Goal: Transaction & Acquisition: Purchase product/service

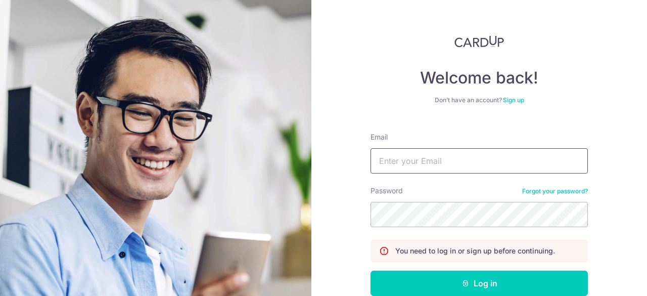
click at [443, 158] on input "Email" at bounding box center [478, 160] width 217 height 25
type input "[EMAIL_ADDRESS][DOMAIN_NAME]"
click at [370, 270] on button "Log in" at bounding box center [478, 282] width 217 height 25
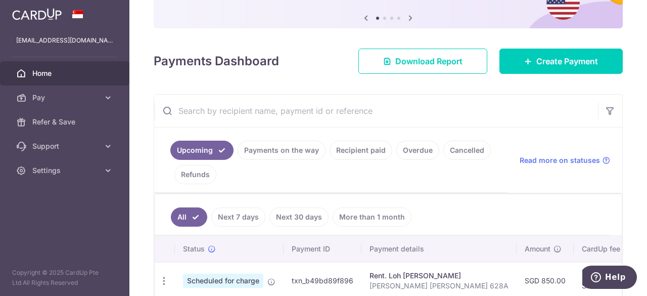
click at [463, 152] on link "Cancelled" at bounding box center [467, 150] width 48 height 19
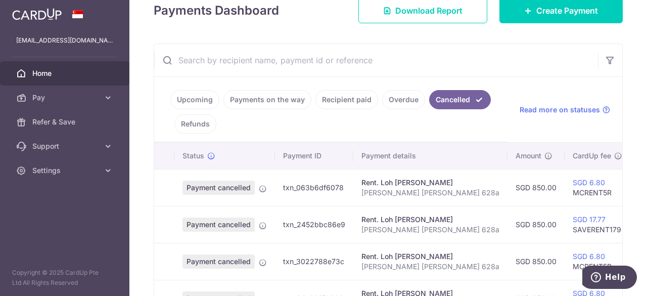
scroll to position [202, 0]
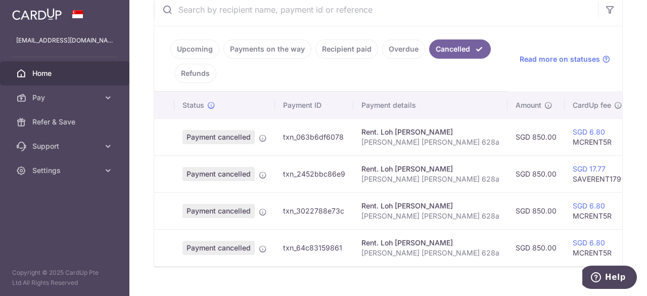
click at [281, 45] on link "Payments on the way" at bounding box center [267, 48] width 88 height 19
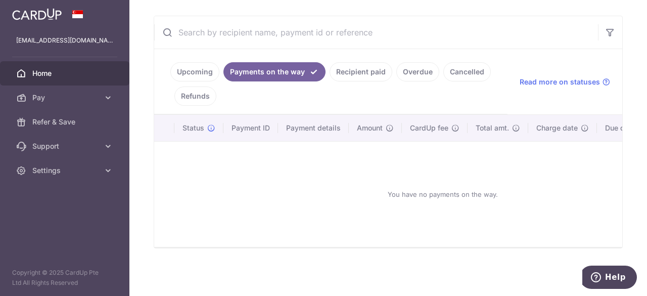
click at [195, 65] on link "Upcoming" at bounding box center [194, 71] width 49 height 19
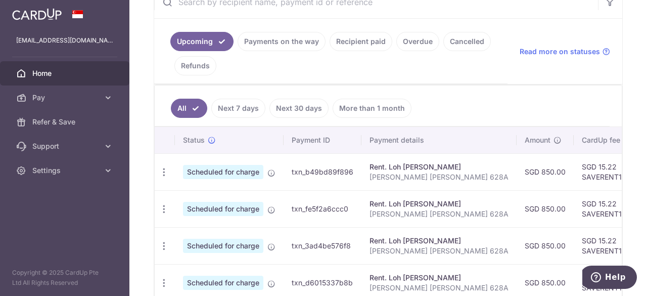
scroll to position [109, 0]
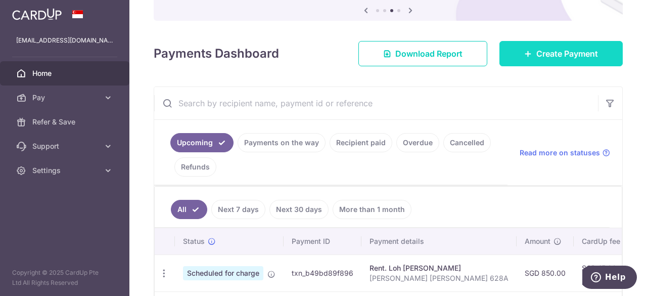
click at [605, 50] on link "Create Payment" at bounding box center [560, 53] width 123 height 25
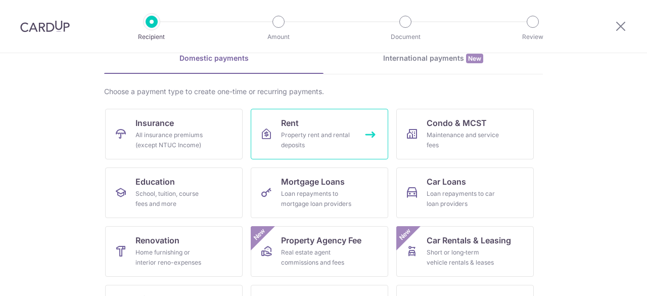
click at [327, 137] on div "Property rent and rental deposits" at bounding box center [317, 140] width 73 height 20
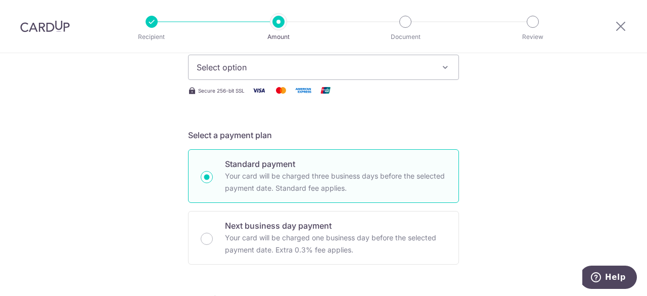
scroll to position [101, 0]
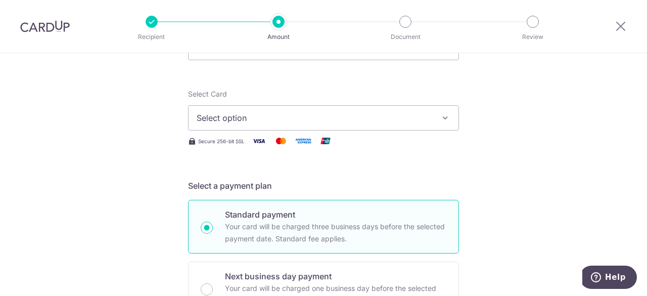
click at [293, 134] on img at bounding box center [303, 140] width 20 height 13
click at [291, 116] on span "Select option" at bounding box center [315, 118] width 236 height 12
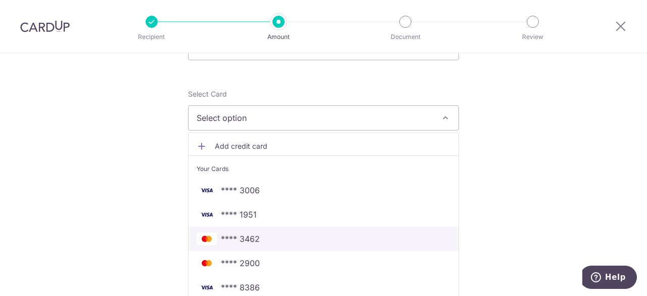
click at [283, 239] on span "**** 3462" at bounding box center [324, 239] width 254 height 12
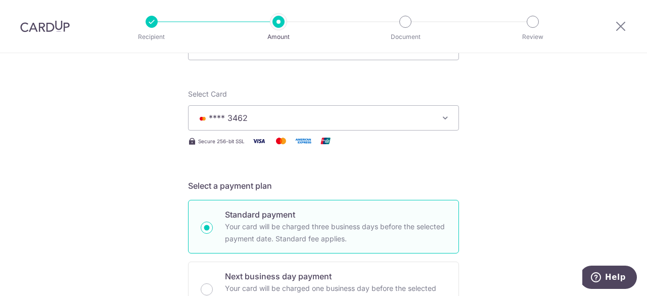
scroll to position [51, 0]
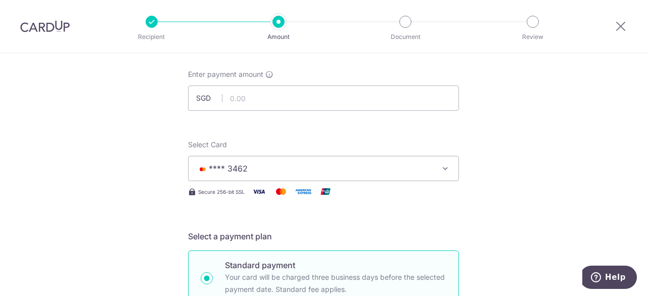
click at [254, 85] on div "Enter payment amount SGD" at bounding box center [323, 89] width 271 height 41
click at [254, 106] on input "text" at bounding box center [323, 97] width 271 height 25
type input "850.00"
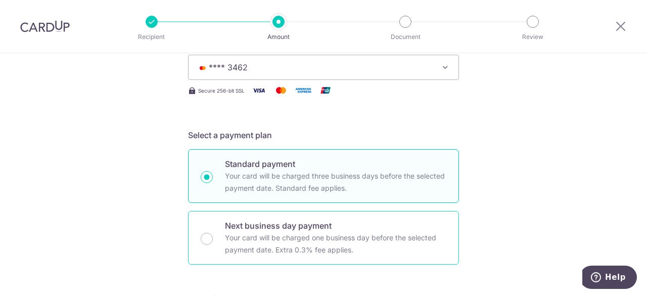
scroll to position [253, 0]
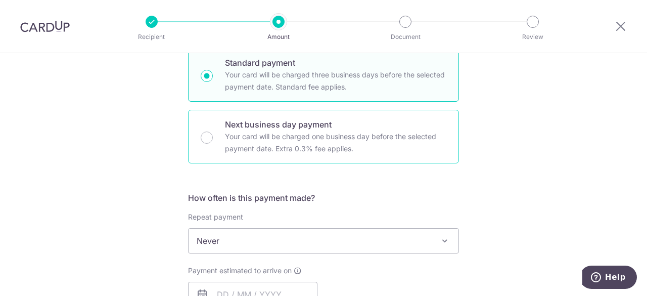
click at [313, 236] on span "Never" at bounding box center [324, 240] width 270 height 24
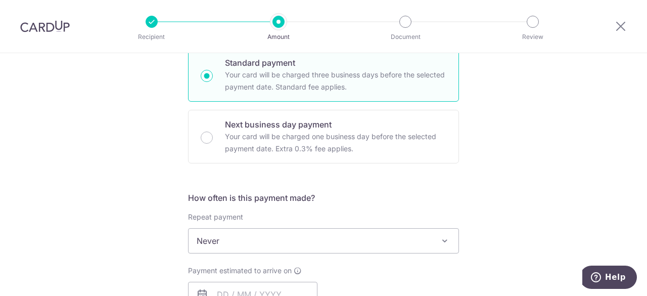
scroll to position [354, 0]
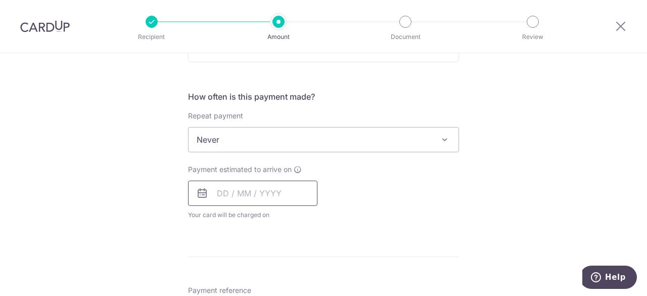
click at [273, 194] on input "text" at bounding box center [252, 192] width 129 height 25
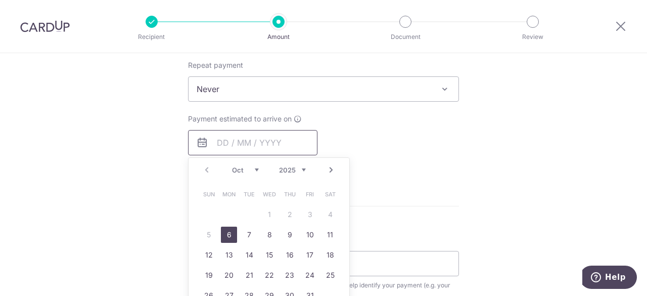
scroll to position [455, 0]
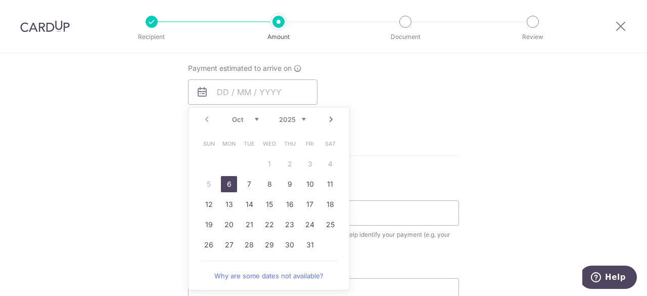
click at [221, 185] on link "6" at bounding box center [229, 184] width 16 height 16
type input "06/10/2025"
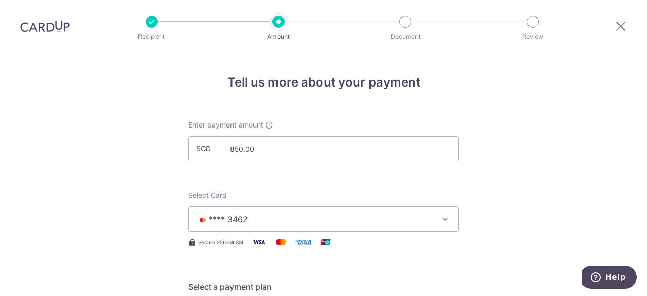
scroll to position [51, 0]
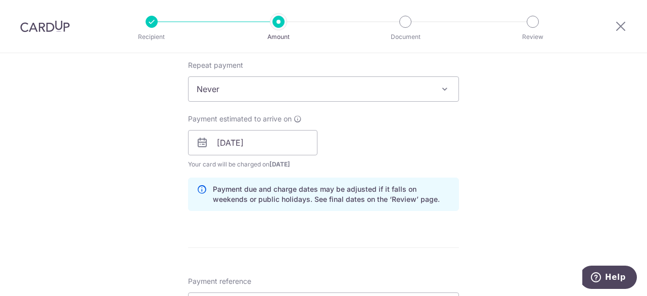
scroll to position [455, 0]
